Goal: Navigation & Orientation: Find specific page/section

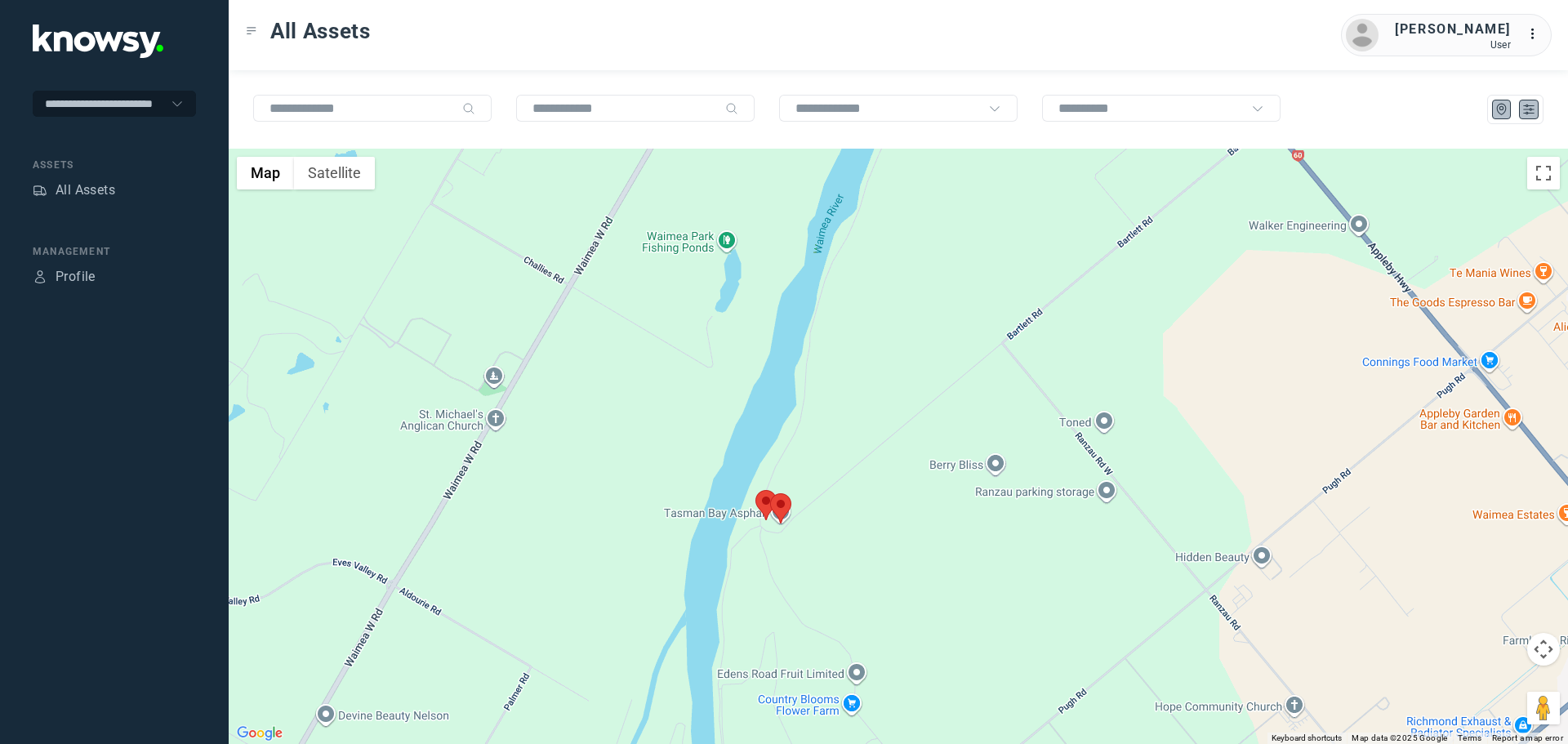
click at [1531, 108] on icon "List" at bounding box center [1529, 109] width 15 height 15
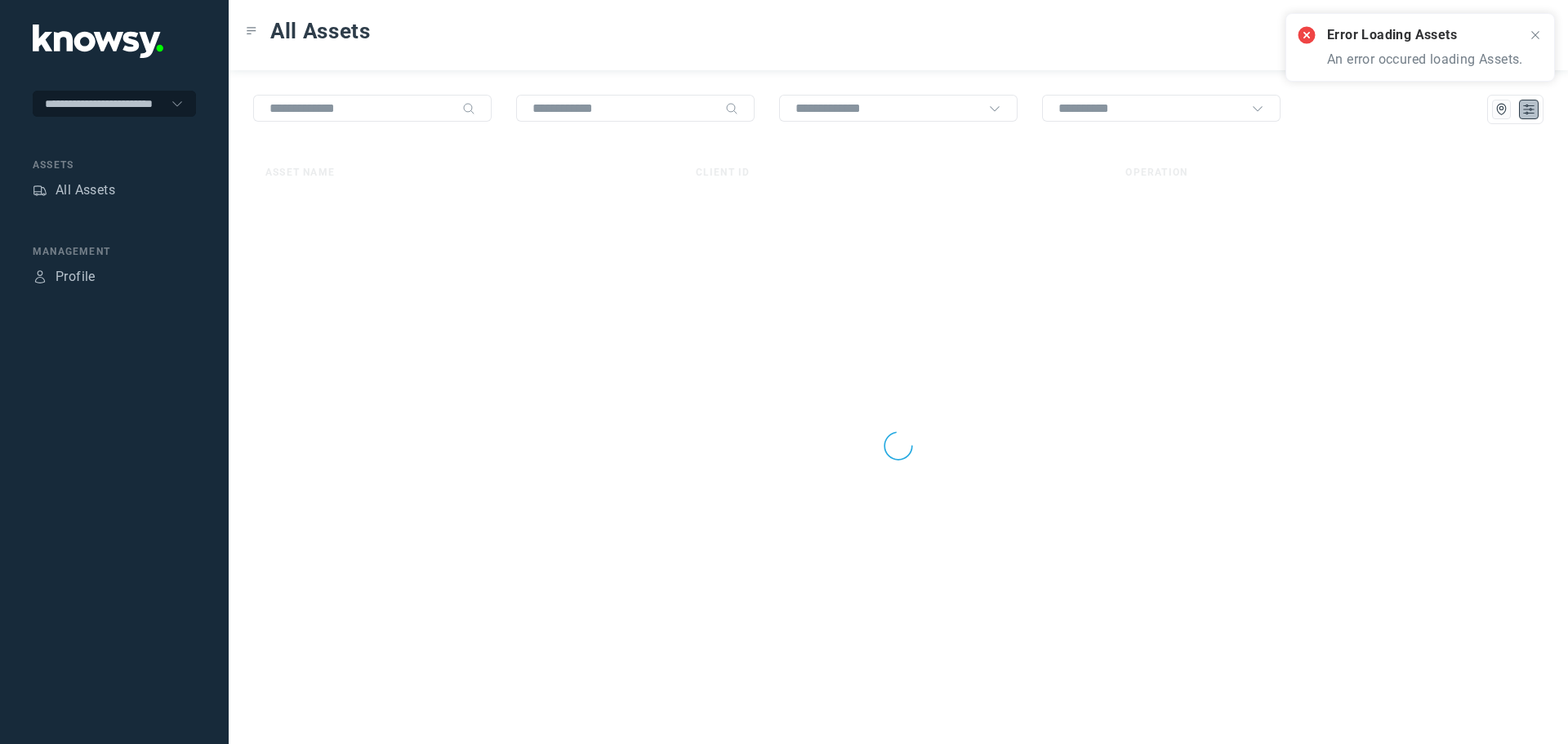
click at [1530, 33] on icon at bounding box center [1535, 35] width 13 height 13
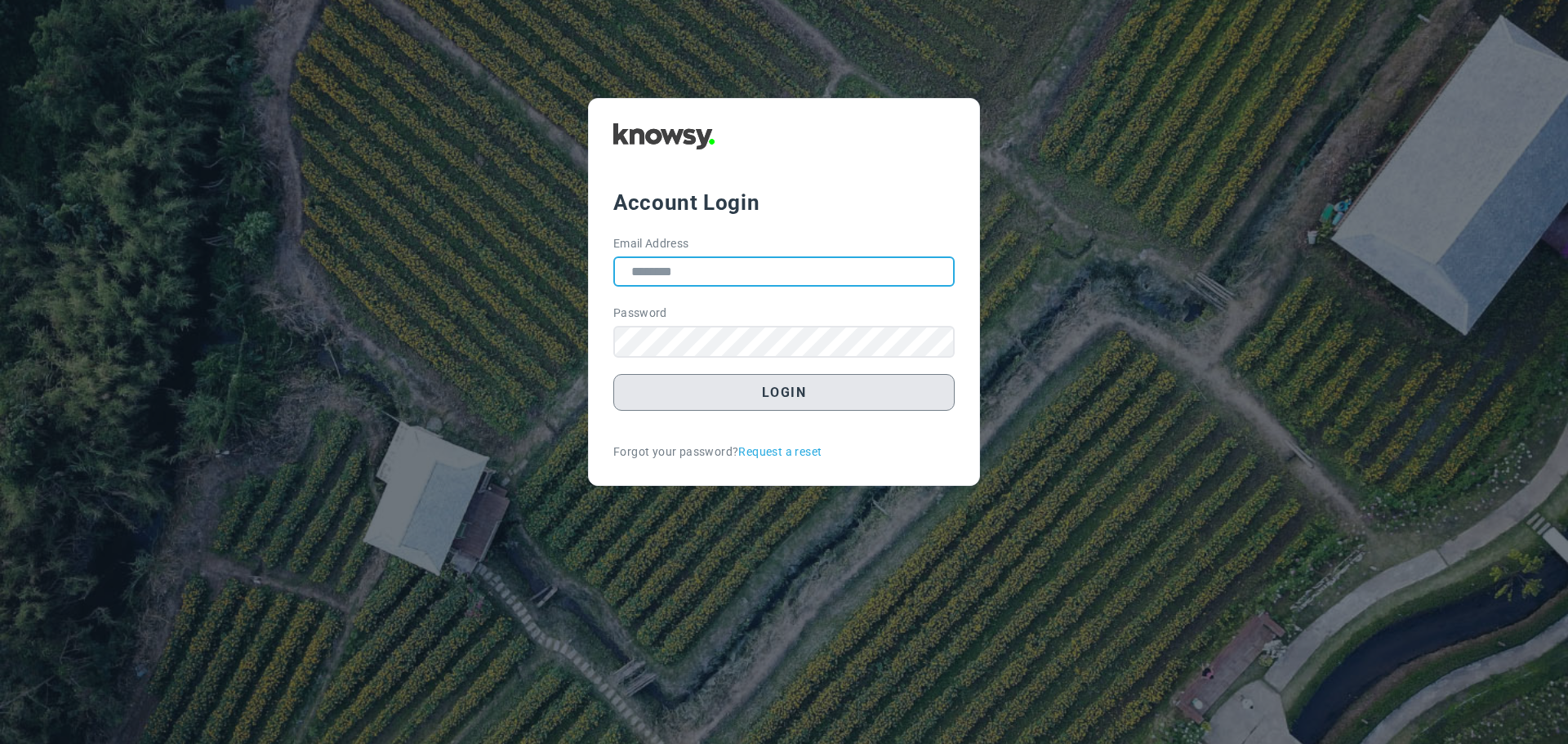
type input "**********"
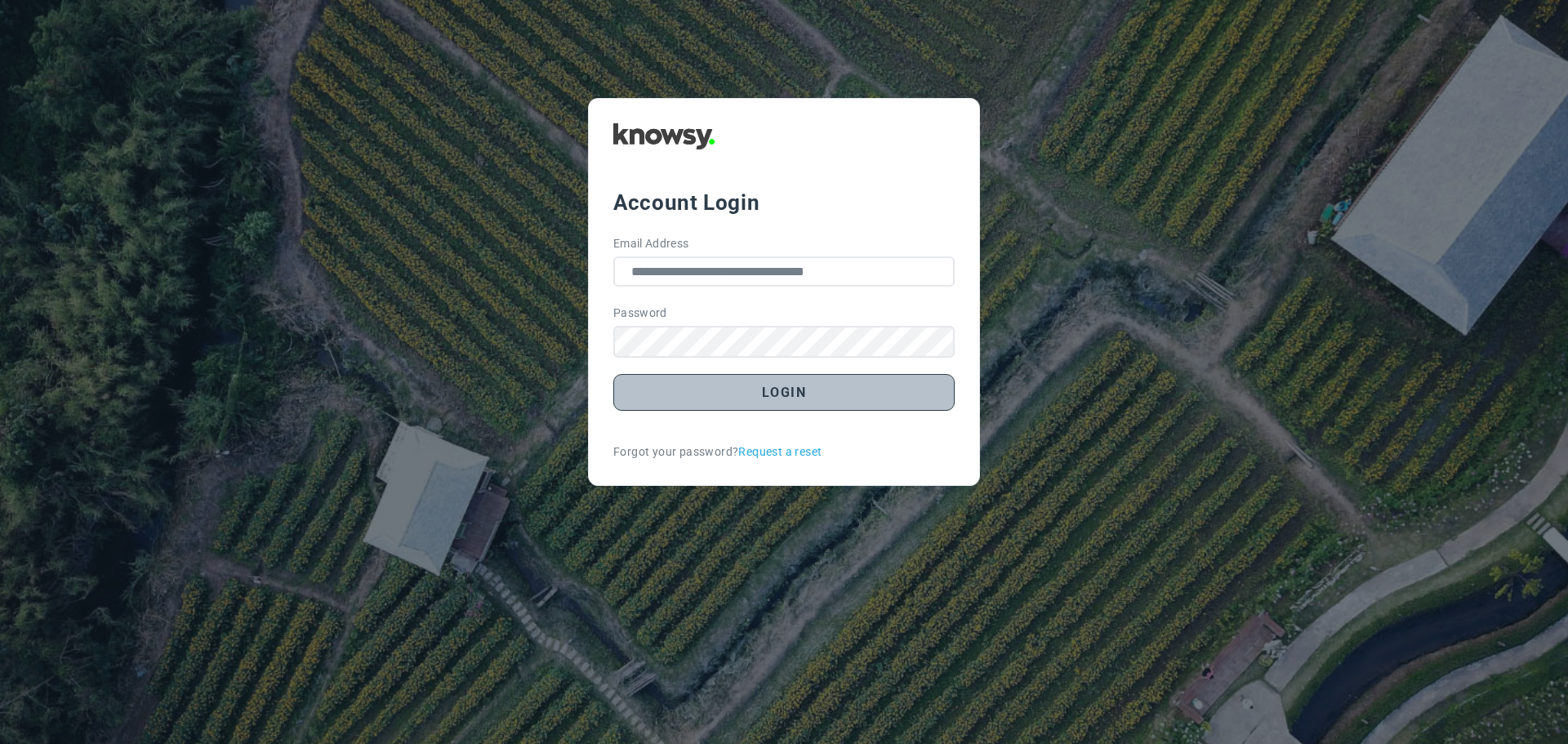
click at [815, 400] on button "Login" at bounding box center [784, 392] width 342 height 36
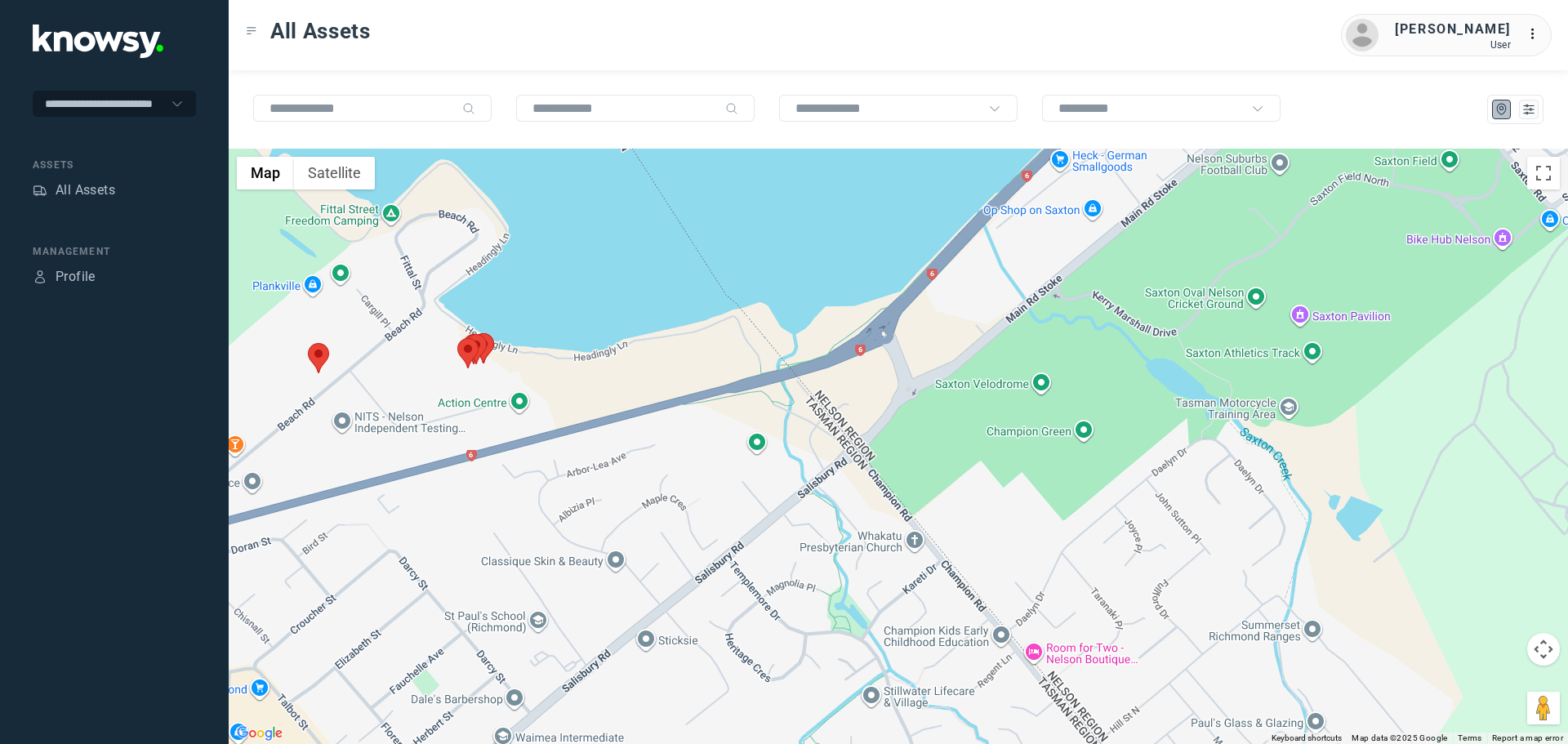
click at [308, 344] on area at bounding box center [308, 344] width 0 height 0
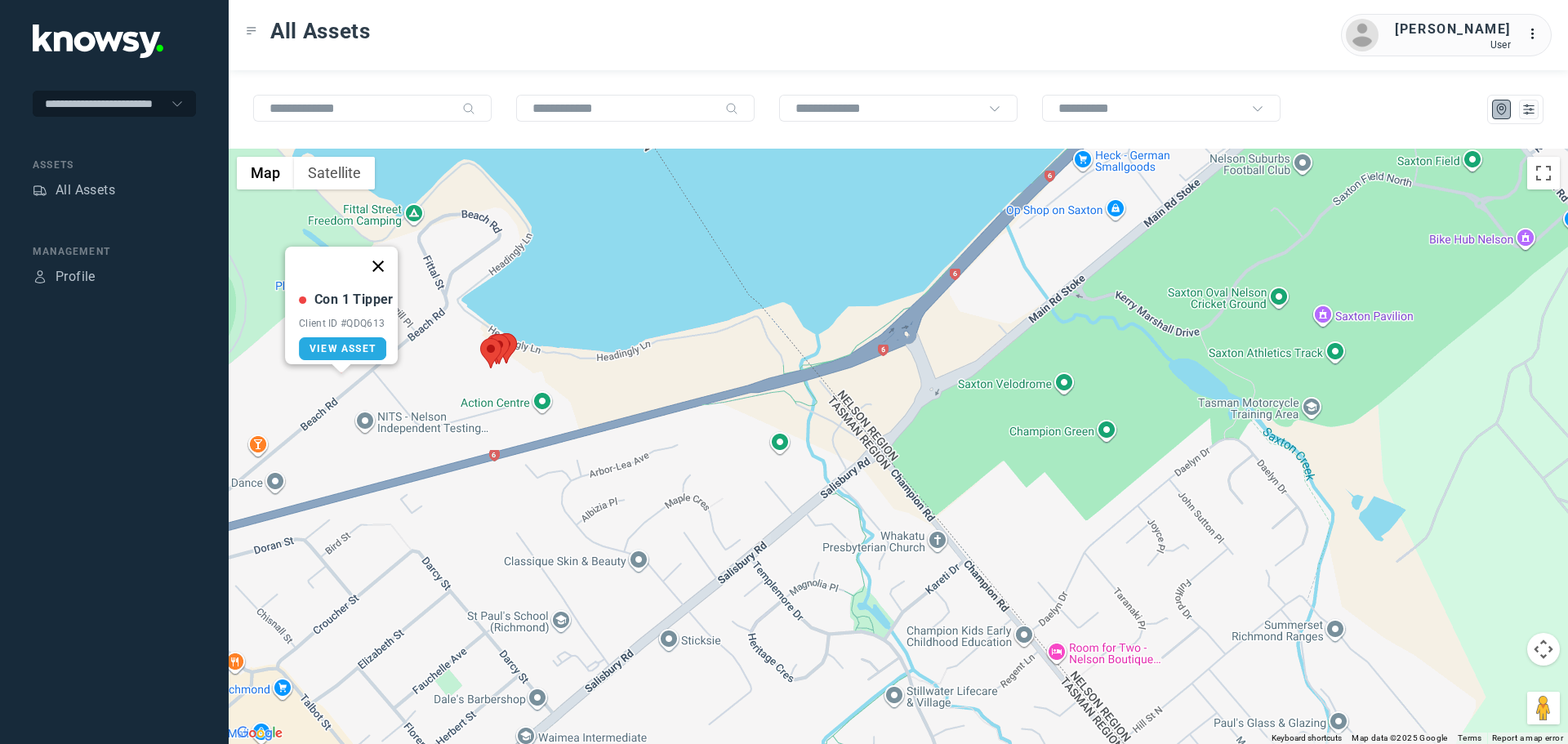
click at [387, 256] on button "Close" at bounding box center [378, 266] width 39 height 39
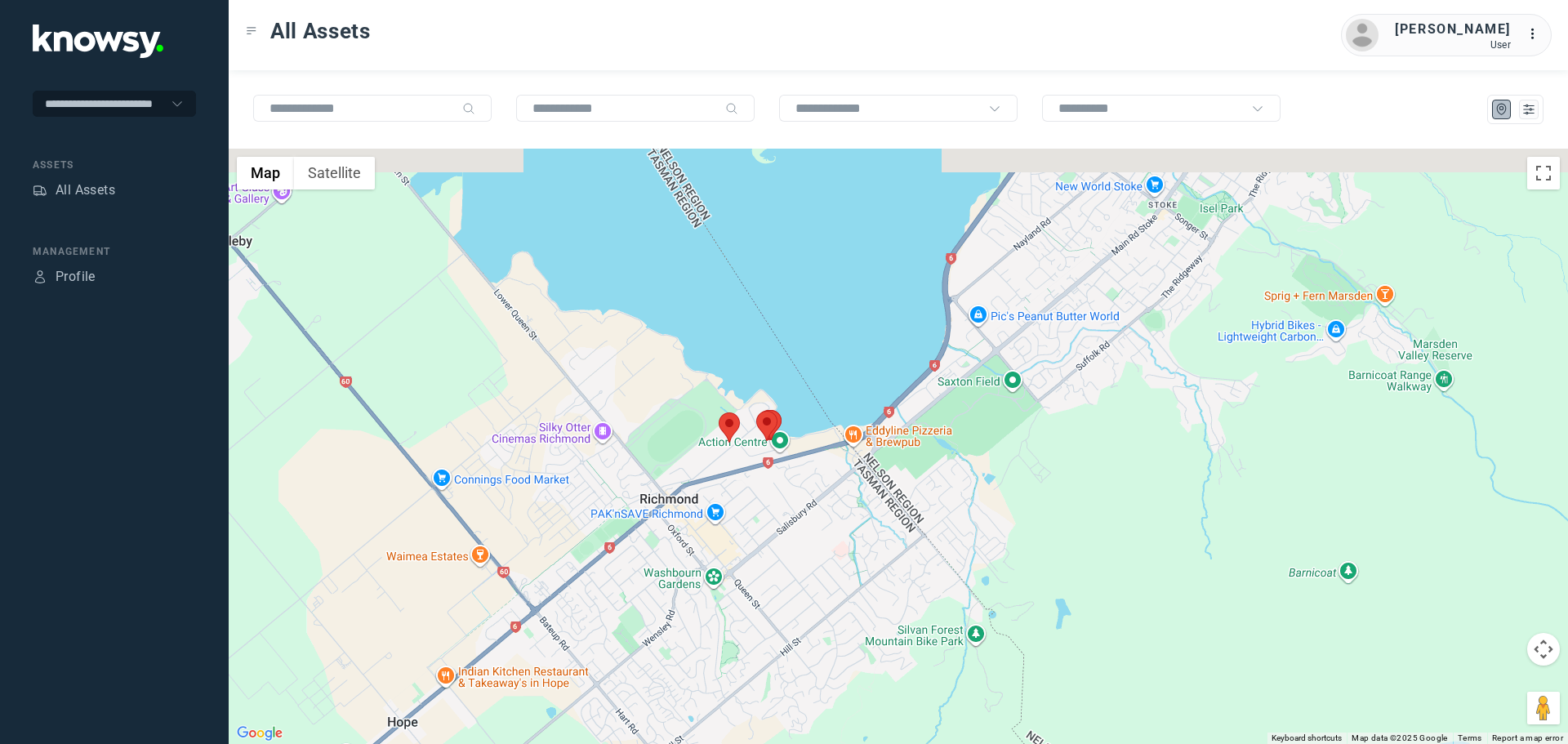
drag, startPoint x: 1347, startPoint y: 316, endPoint x: 1183, endPoint y: 435, distance: 202.6
click at [1183, 435] on div at bounding box center [898, 446] width 1339 height 596
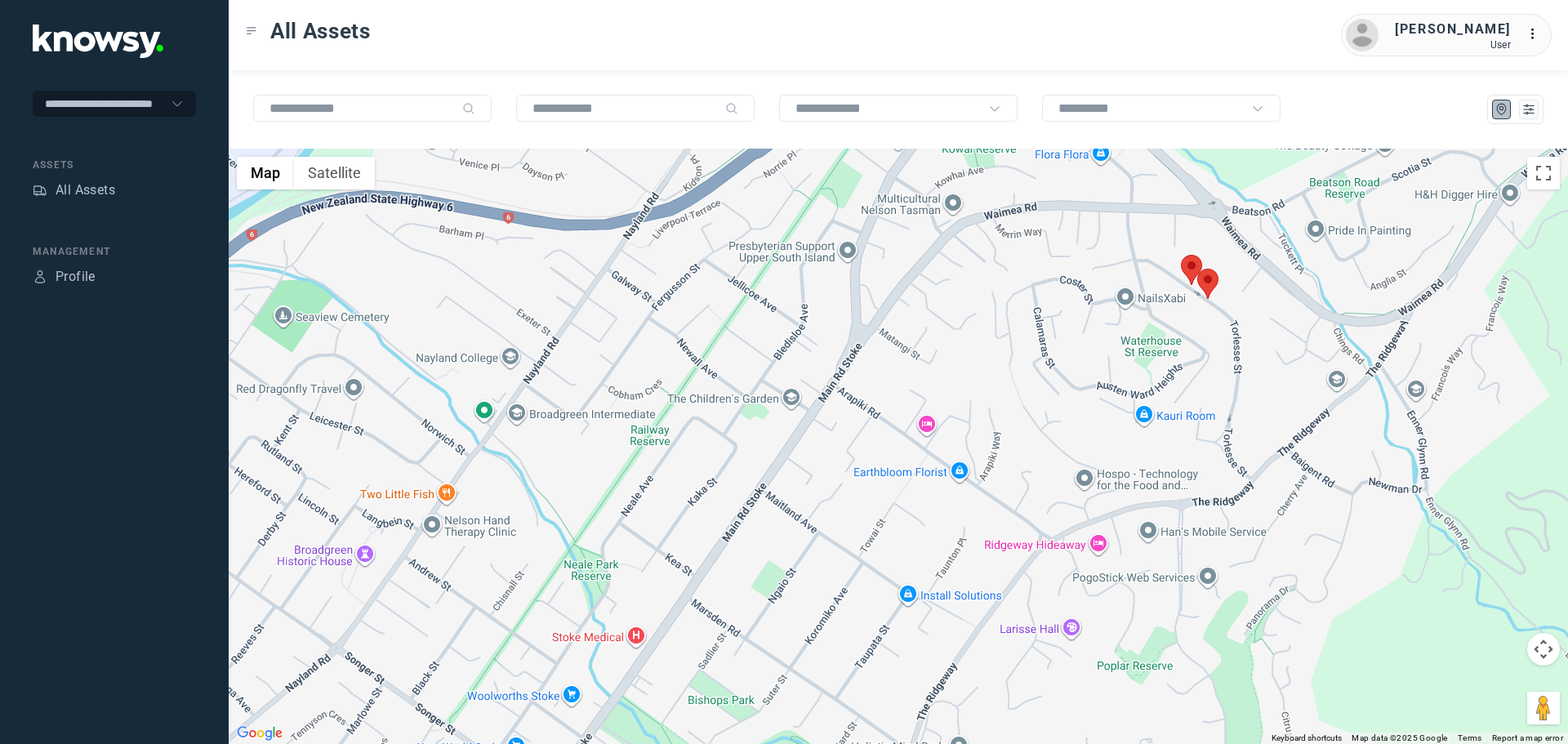
click at [1181, 255] on area at bounding box center [1181, 255] width 0 height 0
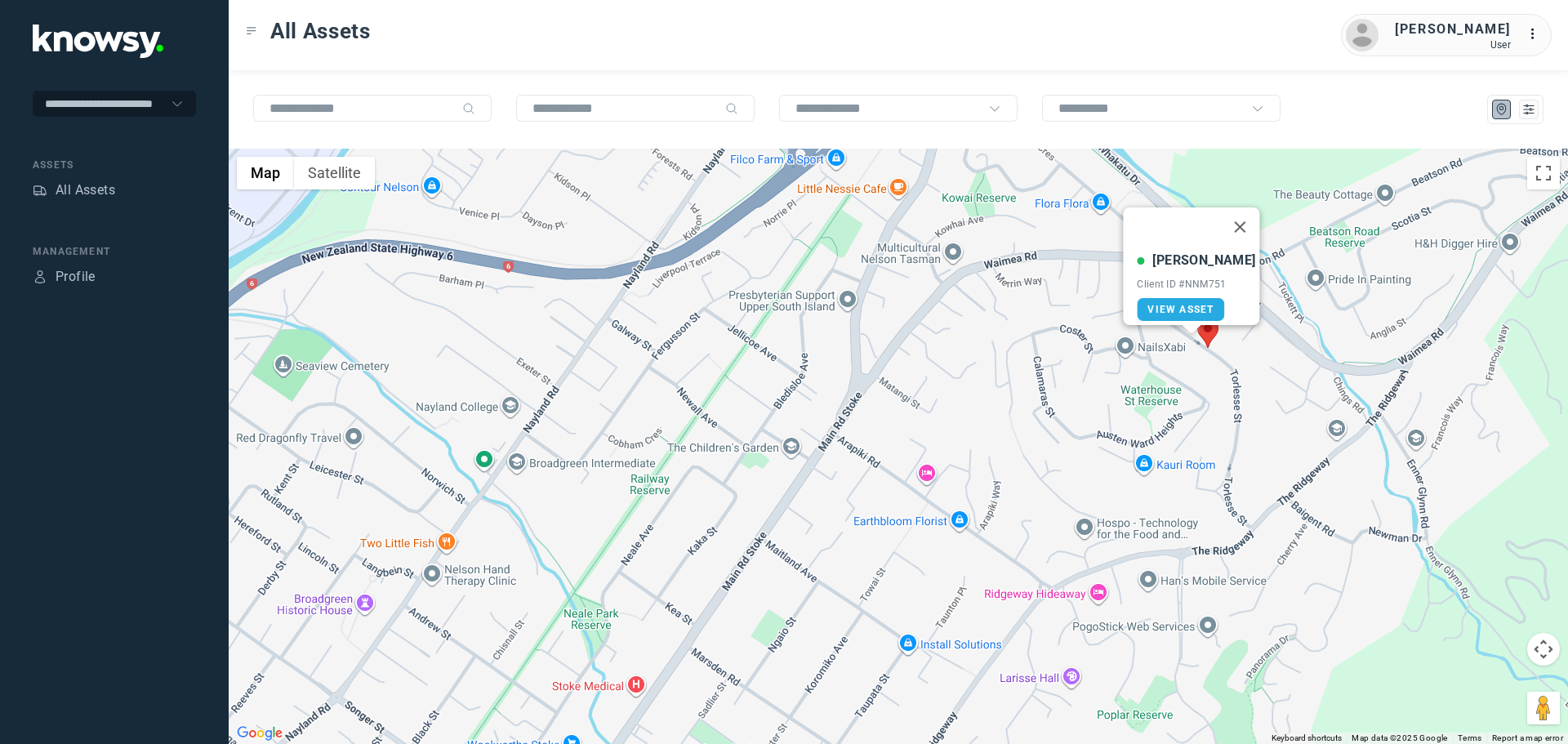
click at [1197, 317] on area at bounding box center [1197, 317] width 0 height 0
click at [1249, 230] on button "Close" at bounding box center [1257, 241] width 39 height 39
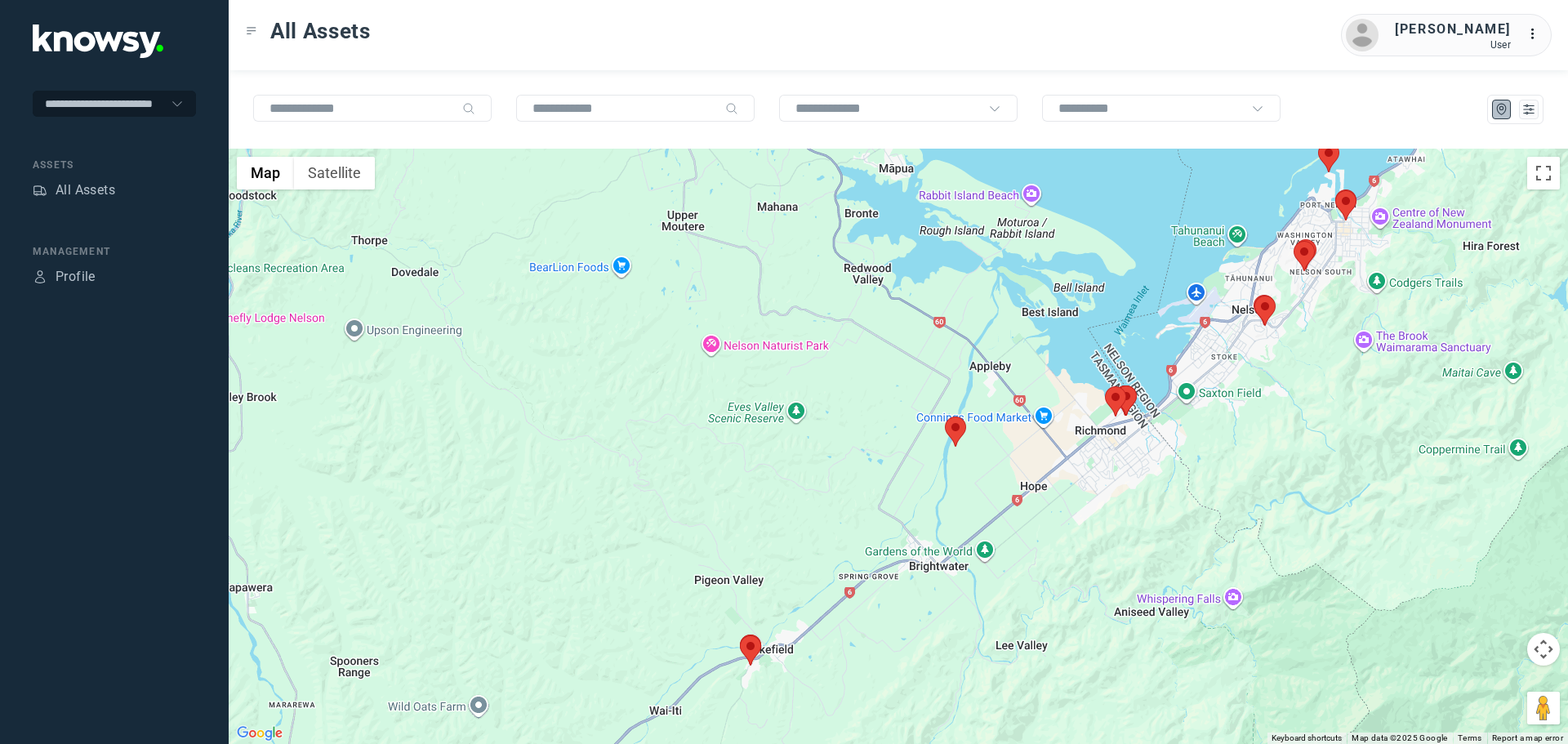
drag, startPoint x: 1348, startPoint y: 275, endPoint x: 1284, endPoint y: 383, distance: 125.5
click at [1284, 382] on div "To navigate, press the arrow keys." at bounding box center [898, 446] width 1339 height 596
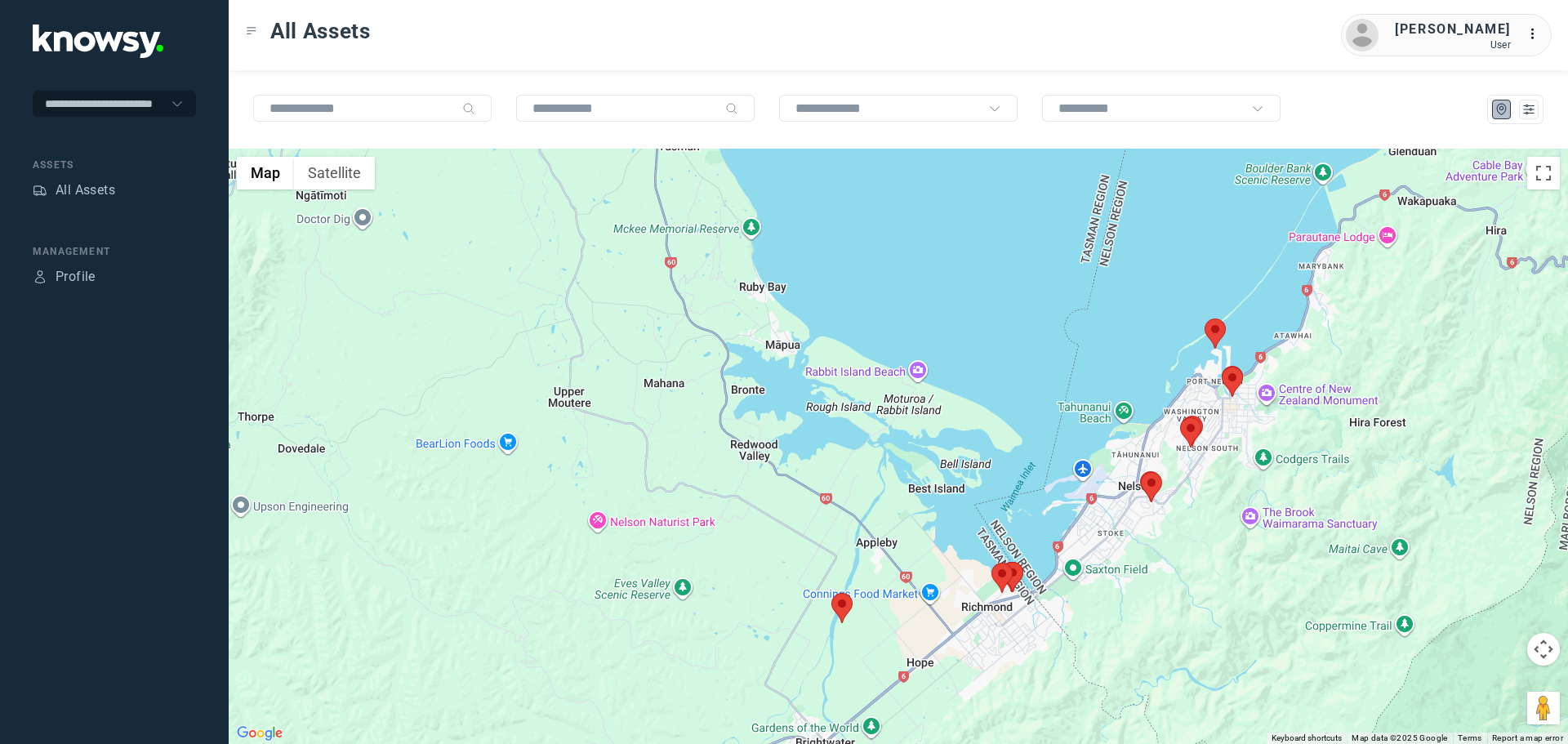
click at [1205, 318] on area at bounding box center [1205, 318] width 0 height 0
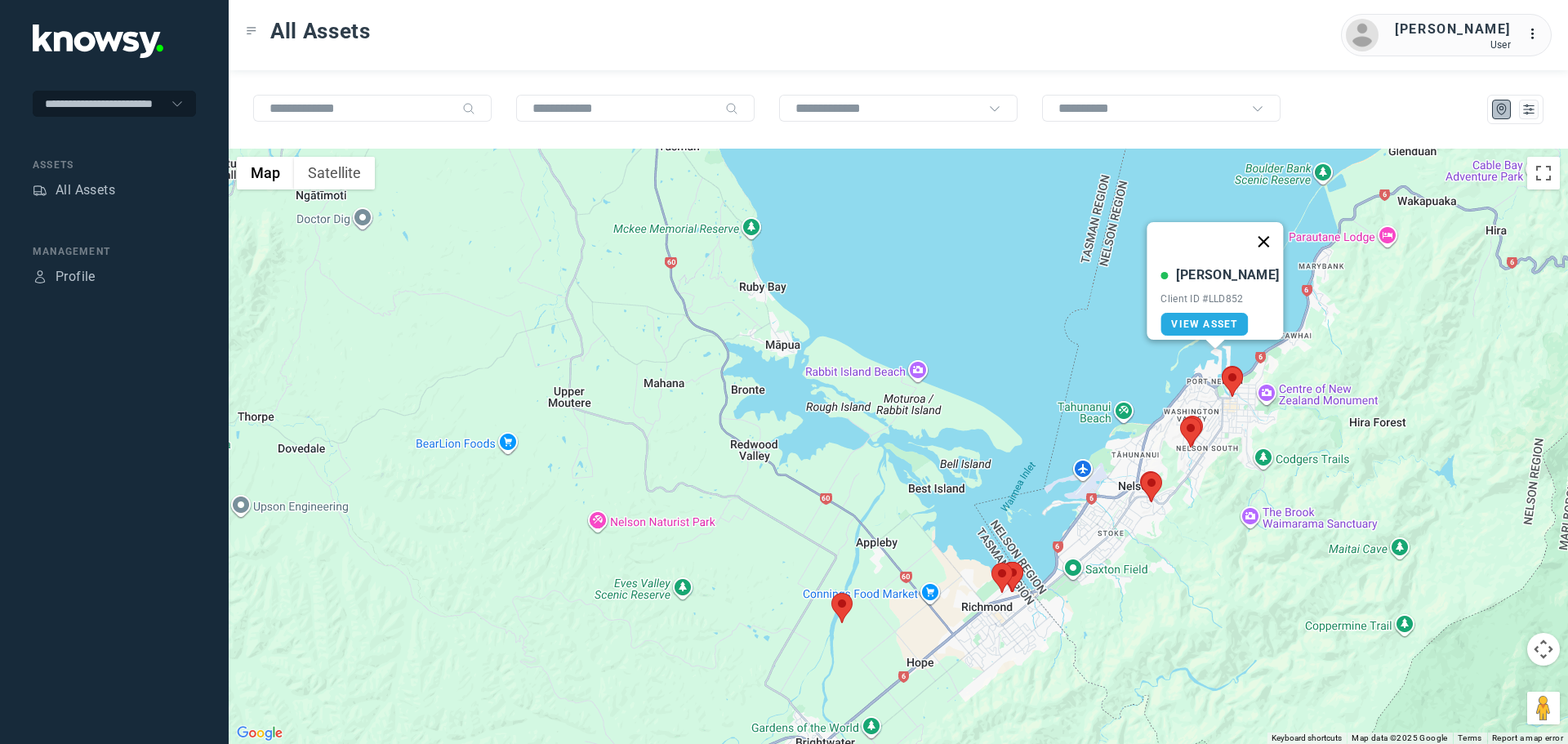
click at [1256, 230] on button "Close" at bounding box center [1265, 242] width 39 height 39
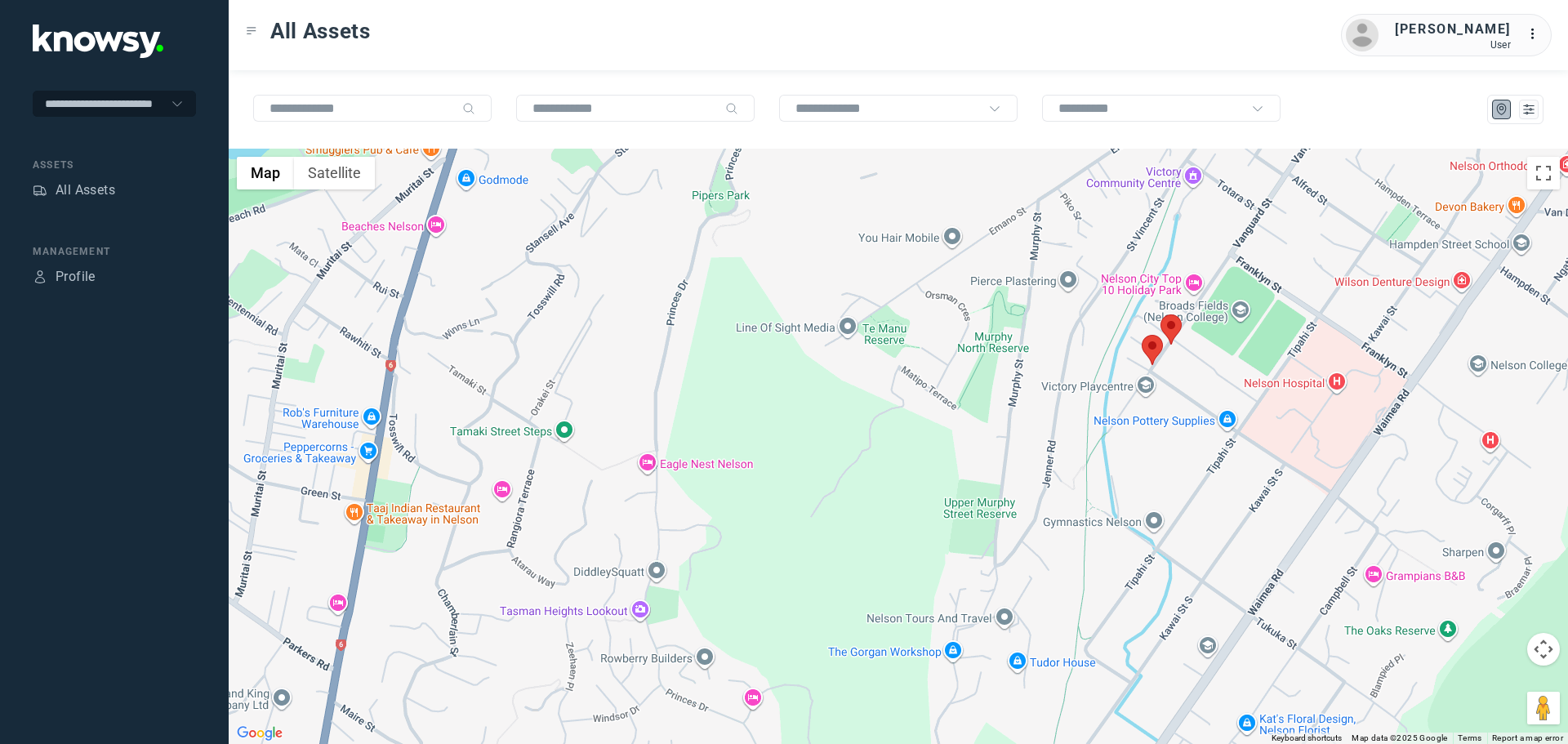
click at [1160, 315] on area at bounding box center [1160, 315] width 0 height 0
drag, startPoint x: 1215, startPoint y: 230, endPoint x: 1208, endPoint y: 238, distance: 10.6
click at [1211, 233] on button "Close" at bounding box center [1220, 238] width 39 height 39
click at [1141, 335] on area at bounding box center [1141, 335] width 0 height 0
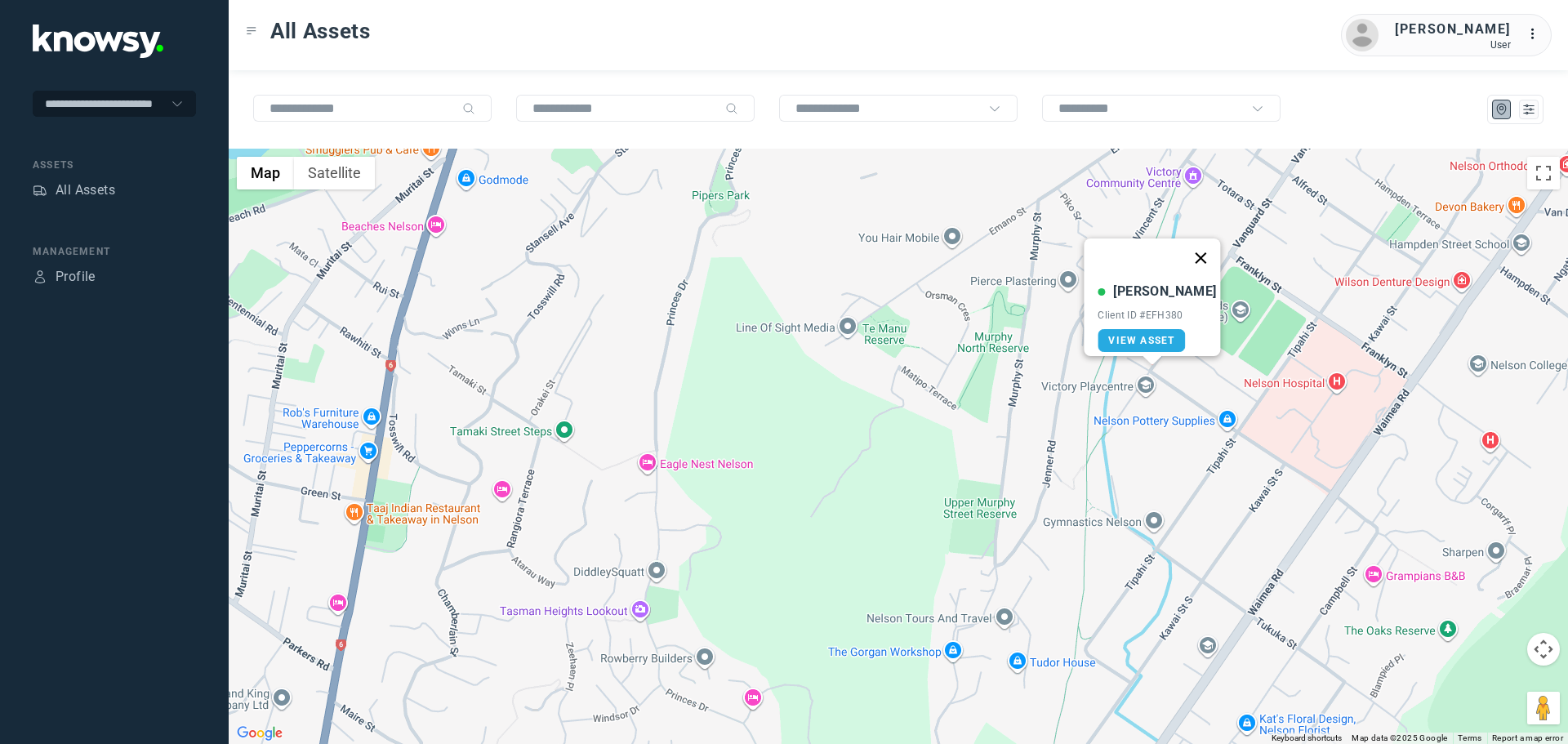
click at [1199, 247] on button "Close" at bounding box center [1201, 259] width 39 height 39
drag, startPoint x: 1223, startPoint y: 396, endPoint x: 1126, endPoint y: 452, distance: 112.0
click at [1155, 437] on div at bounding box center [898, 446] width 1339 height 596
drag, startPoint x: 1175, startPoint y: 380, endPoint x: 1003, endPoint y: 500, distance: 209.7
click at [1010, 498] on div at bounding box center [898, 446] width 1339 height 596
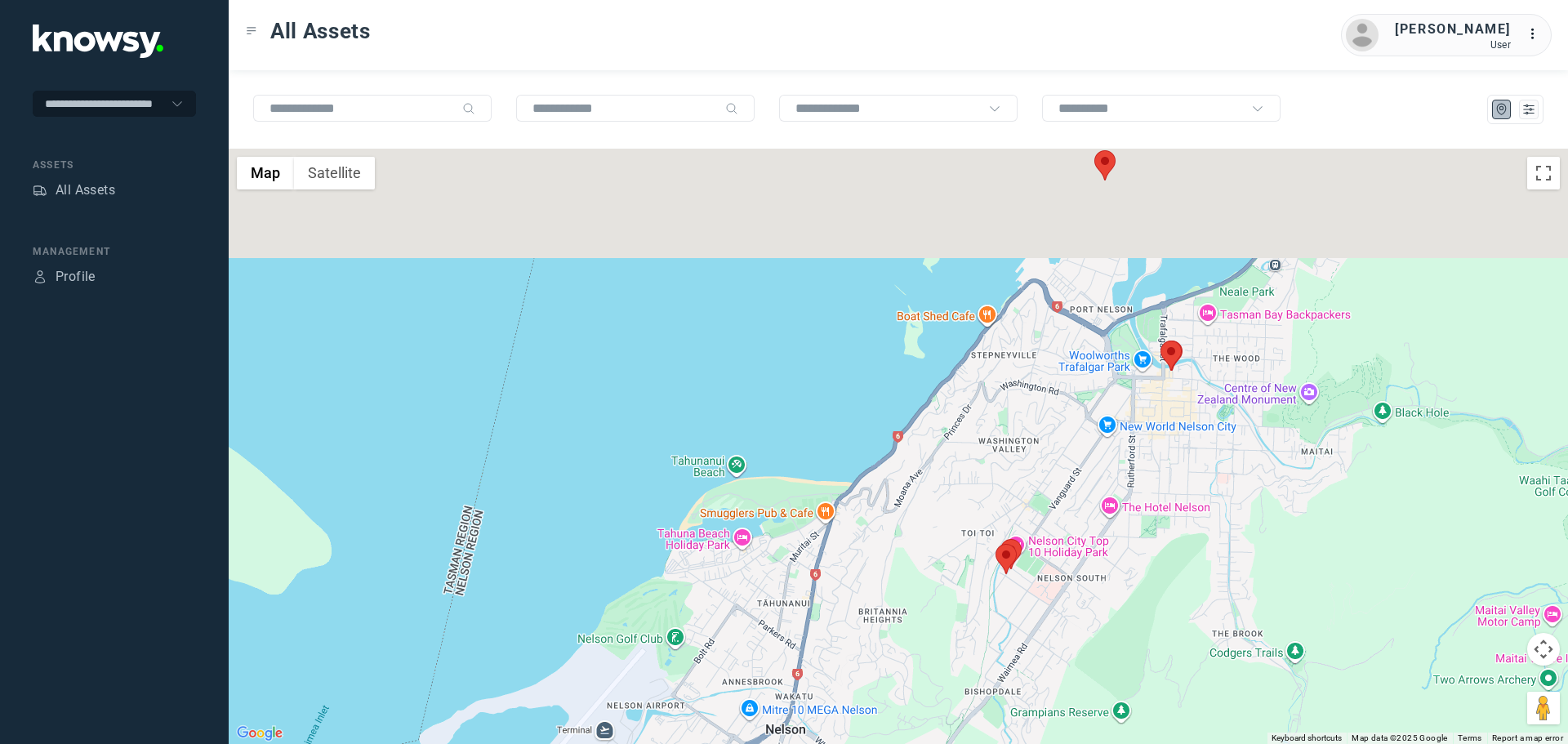
drag, startPoint x: 1218, startPoint y: 273, endPoint x: 1171, endPoint y: 472, distance: 204.5
click at [1171, 472] on div at bounding box center [898, 446] width 1339 height 596
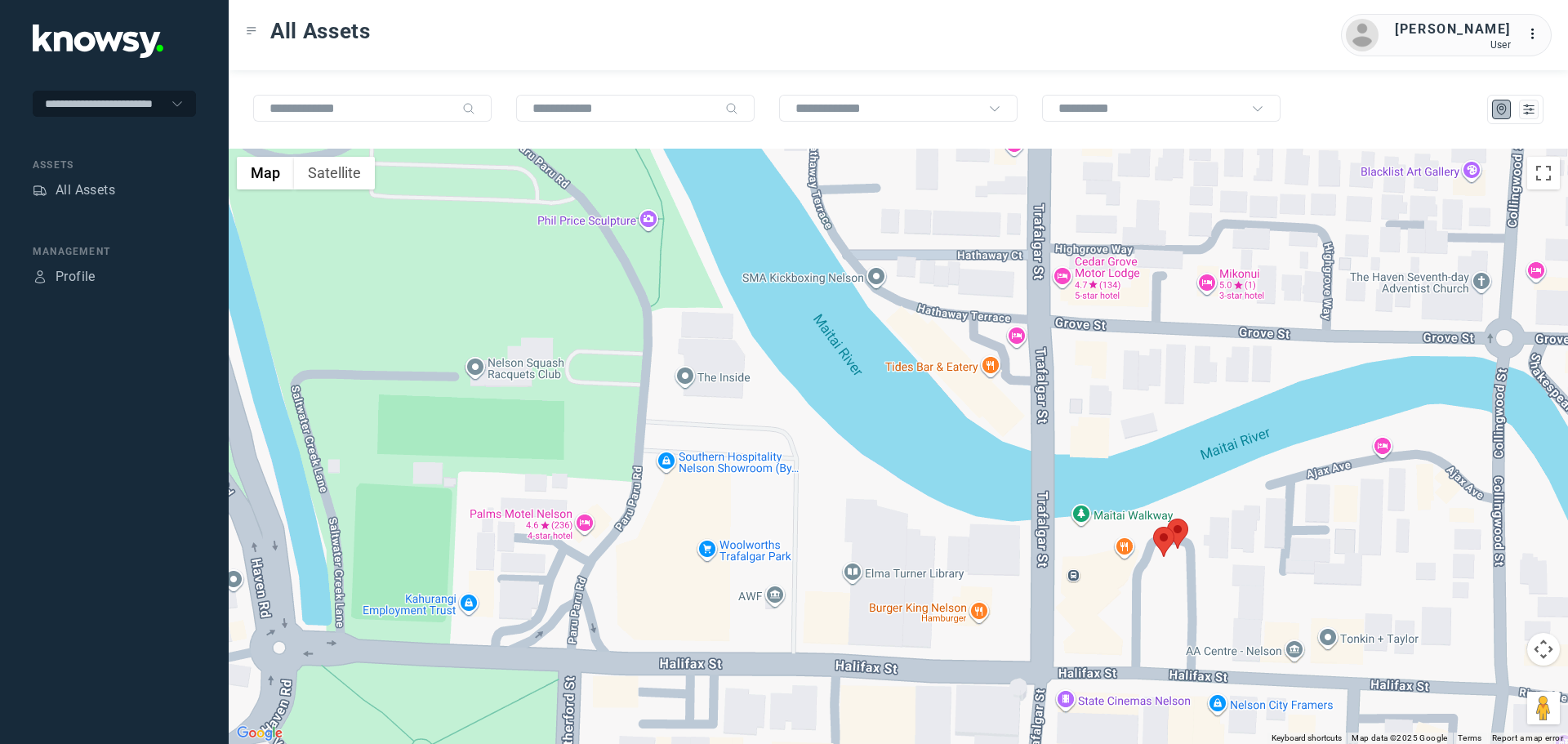
drag, startPoint x: 1196, startPoint y: 619, endPoint x: 1181, endPoint y: 504, distance: 116.0
click at [1167, 519] on area at bounding box center [1167, 519] width 0 height 0
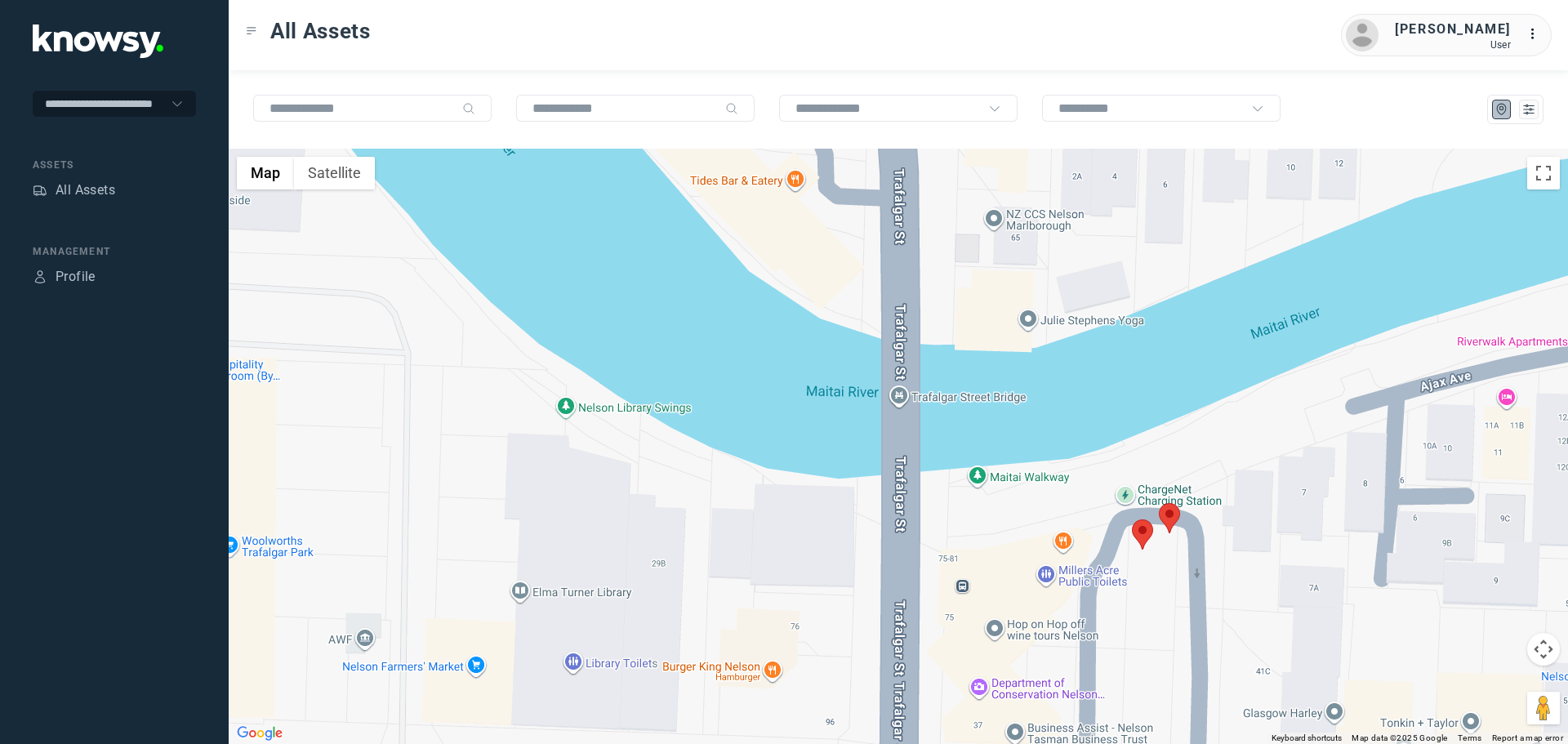
click at [1159, 503] on area at bounding box center [1159, 503] width 0 height 0
click at [1132, 520] on area at bounding box center [1132, 520] width 0 height 0
click at [1184, 434] on button "Close" at bounding box center [1192, 442] width 39 height 39
